Goal: Use online tool/utility: Utilize a website feature to perform a specific function

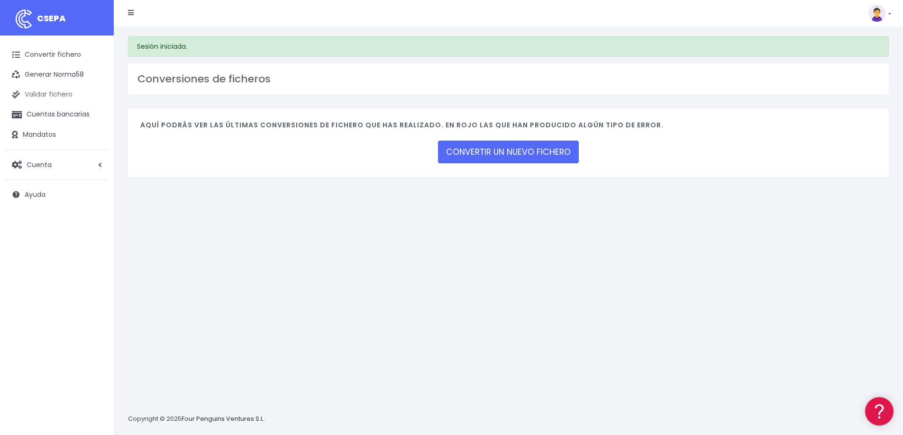
click at [71, 97] on link "Validar fichero" at bounding box center [57, 95] width 104 height 20
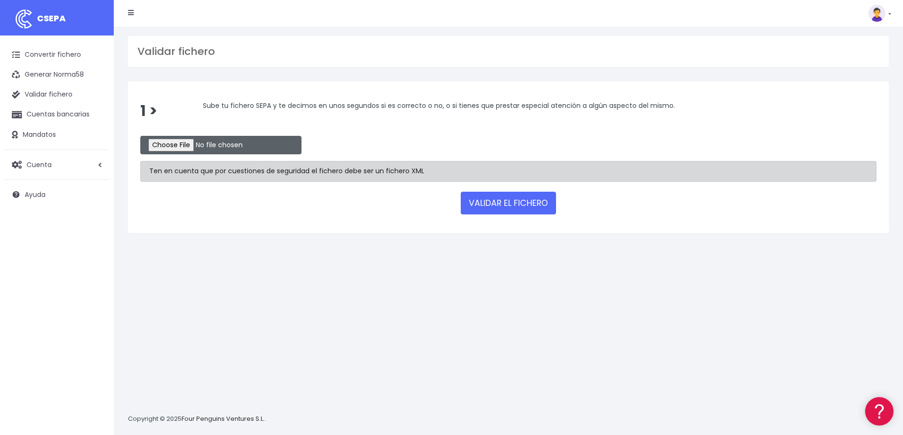
click at [188, 140] on input "file" at bounding box center [220, 145] width 161 height 18
type input "C:\fakepath\Remesa_997.xml"
click at [500, 209] on button "VALIDAR EL FICHERO" at bounding box center [508, 203] width 95 height 23
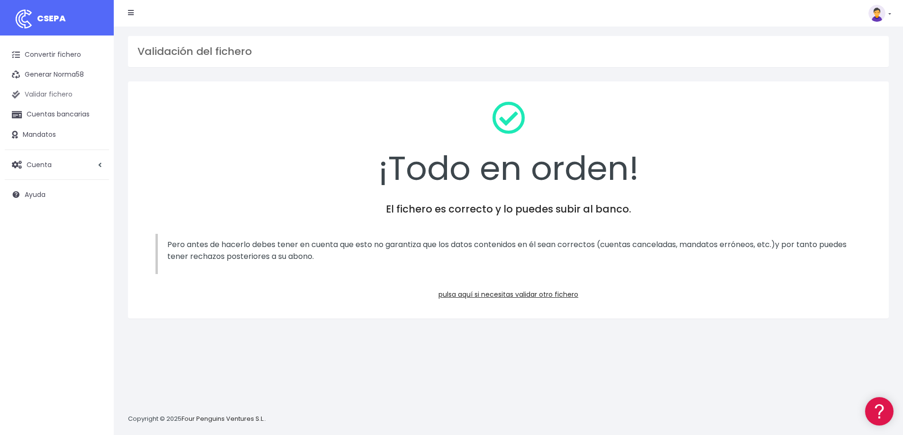
click at [72, 94] on link "Validar fichero" at bounding box center [57, 95] width 104 height 20
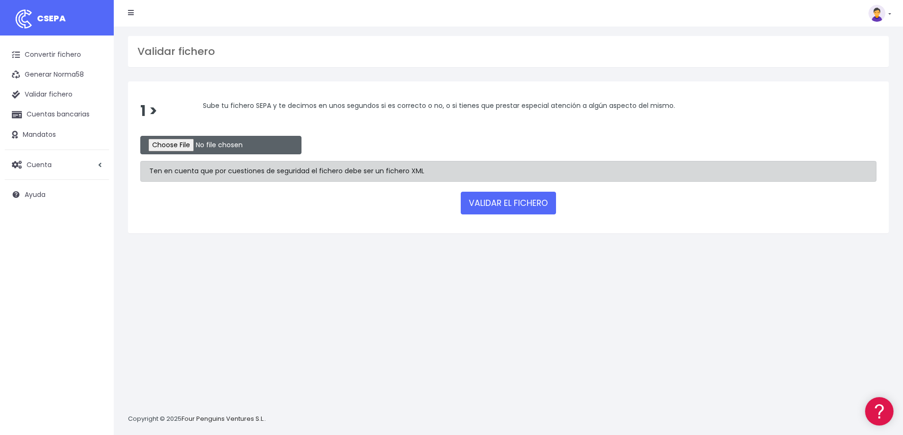
click at [185, 149] on input "file" at bounding box center [220, 145] width 161 height 18
type input "C:\fakepath\Remesa_998.xml"
click at [530, 210] on button "VALIDAR EL FICHERO" at bounding box center [508, 203] width 95 height 23
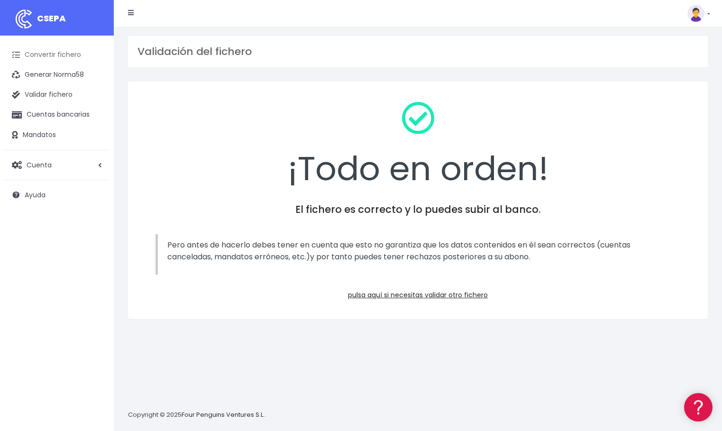
click at [71, 58] on link "Convertir fichero" at bounding box center [57, 55] width 104 height 20
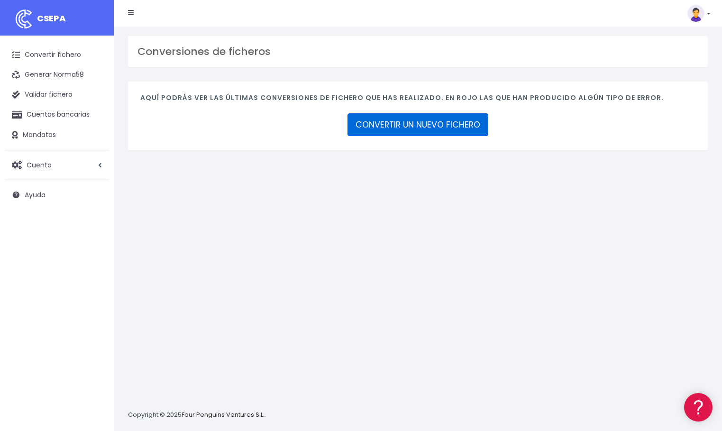
click at [423, 125] on link "CONVERTIR UN NUEVO FICHERO" at bounding box center [417, 124] width 141 height 23
